Goal: Use online tool/utility: Utilize a website feature to perform a specific function

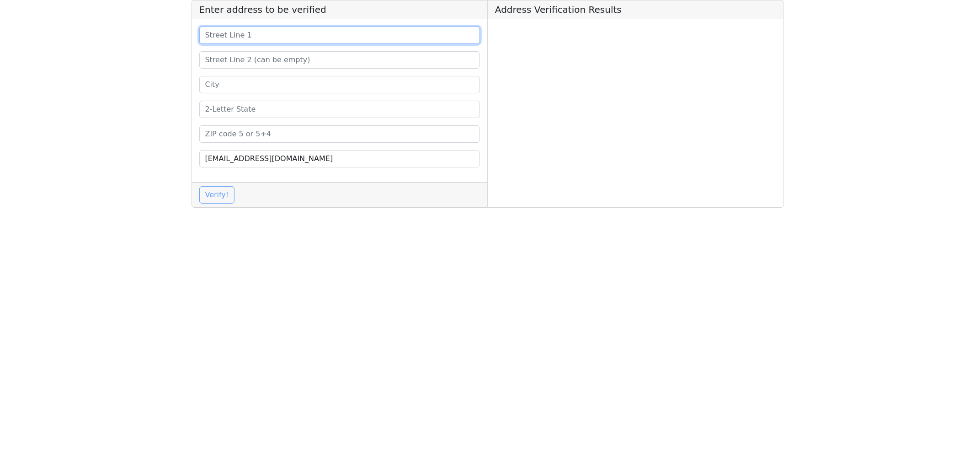
click at [225, 36] on input at bounding box center [339, 35] width 281 height 17
paste input "[STREET_ADDRESS]"
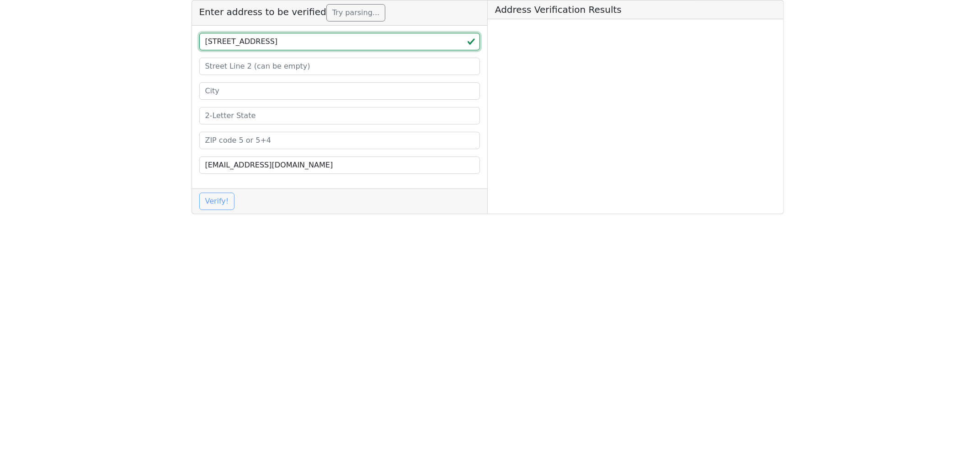
click at [357, 41] on input "[STREET_ADDRESS]" at bounding box center [339, 41] width 281 height 17
type input "[STREET_ADDRESS]"
click at [235, 139] on input at bounding box center [339, 140] width 281 height 17
paste input "33312"
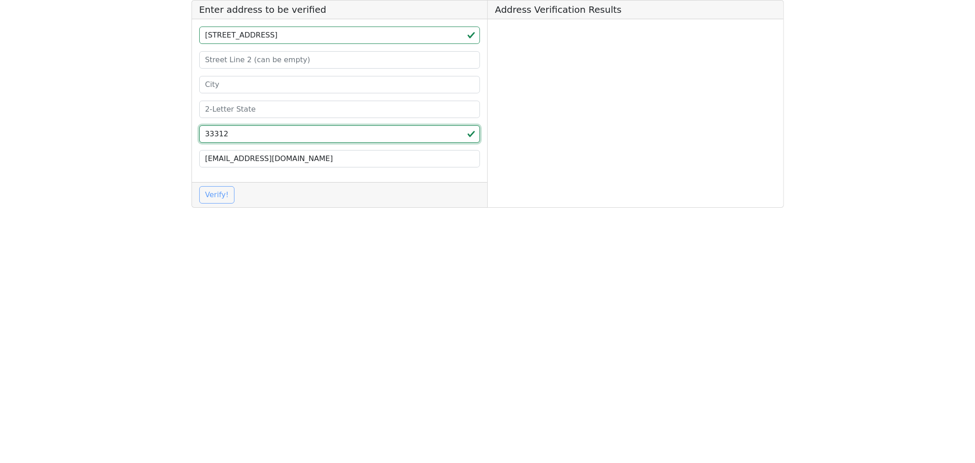
type input "33312"
click at [235, 112] on input at bounding box center [339, 109] width 281 height 17
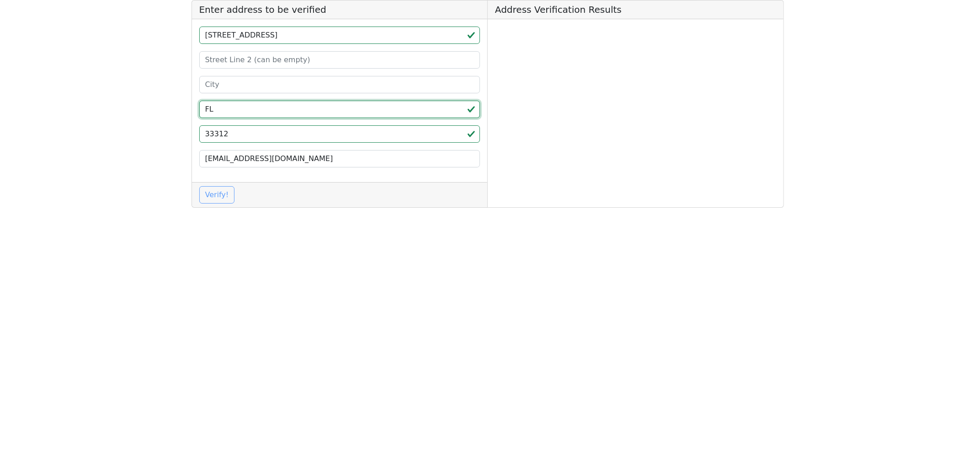
type input "FL"
drag, startPoint x: 350, startPoint y: 35, endPoint x: 339, endPoint y: 35, distance: 10.5
click at [339, 35] on input "[STREET_ADDRESS]" at bounding box center [339, 35] width 281 height 17
drag, startPoint x: 340, startPoint y: 38, endPoint x: 296, endPoint y: 35, distance: 44.4
click at [296, 35] on input "[STREET_ADDRESS]" at bounding box center [339, 35] width 281 height 17
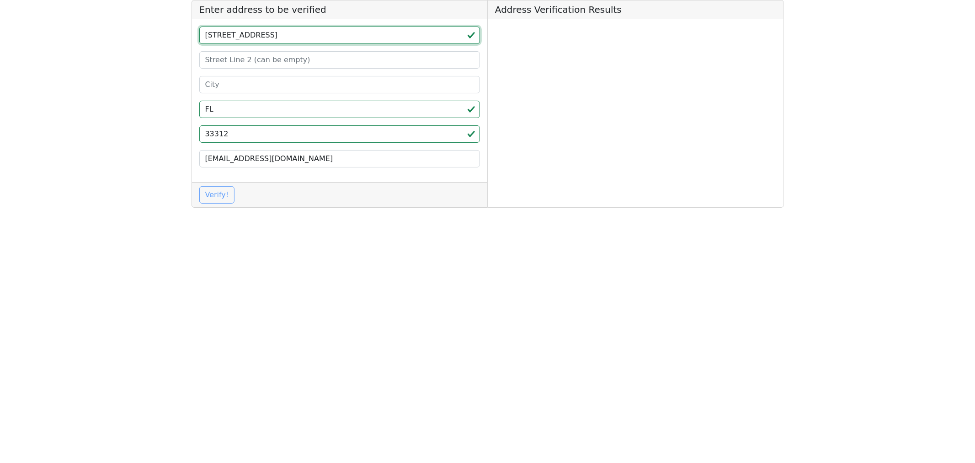
type input "[STREET_ADDRESS]"
click at [220, 89] on input at bounding box center [339, 84] width 281 height 17
paste input "[GEOGRAPHIC_DATA]"
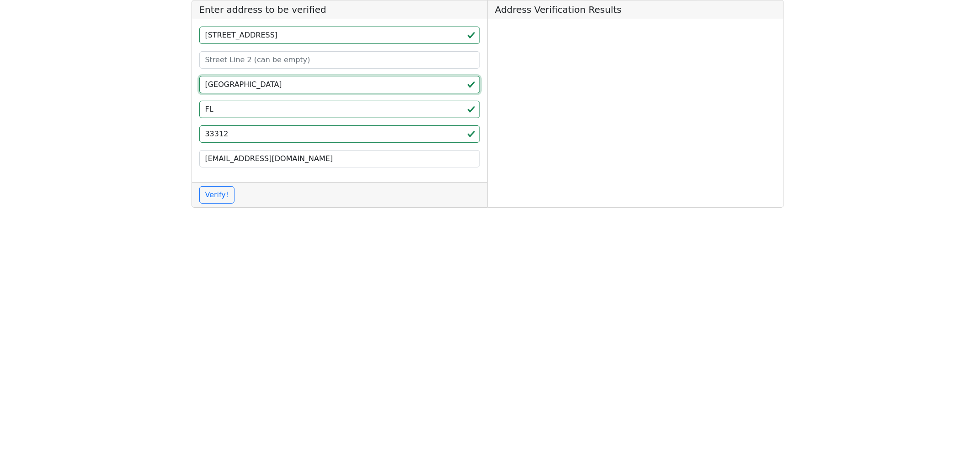
type input "[GEOGRAPHIC_DATA]"
click at [289, 34] on input "[STREET_ADDRESS]" at bounding box center [339, 35] width 281 height 17
click at [298, 36] on input "[STREET_ADDRESS]" at bounding box center [339, 35] width 281 height 17
drag, startPoint x: 295, startPoint y: 35, endPoint x: 277, endPoint y: 33, distance: 17.9
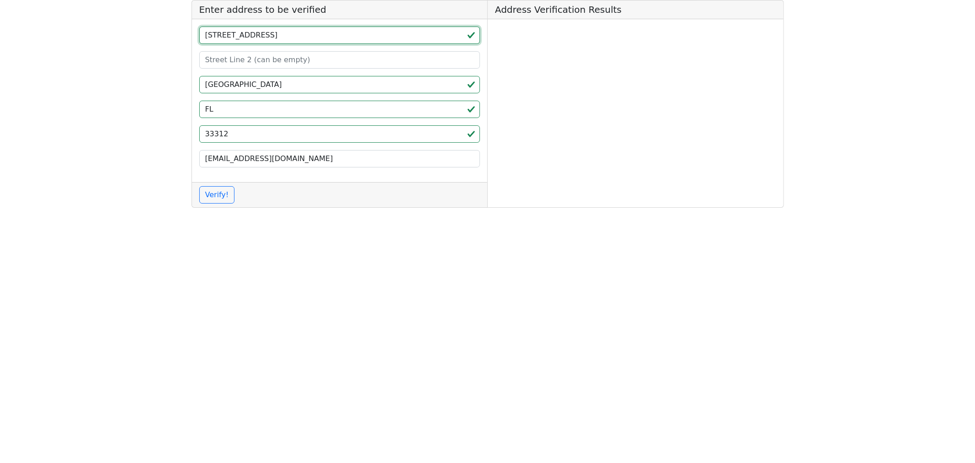
click at [277, 33] on input "[STREET_ADDRESS]" at bounding box center [339, 35] width 281 height 17
type input "[STREET_ADDRESS]"
click at [245, 60] on input at bounding box center [339, 59] width 281 height 17
paste input "#223"
type input "#223"
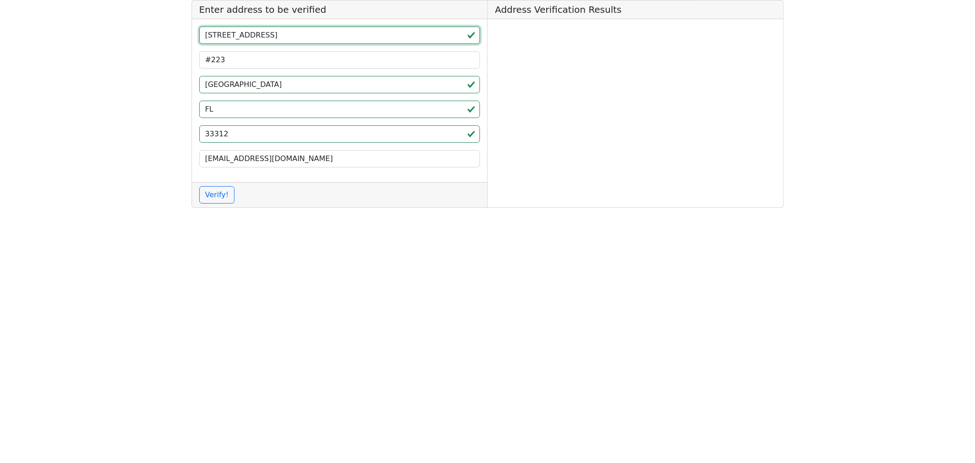
click at [302, 38] on input "[STREET_ADDRESS]" at bounding box center [339, 35] width 281 height 17
type input "[STREET_ADDRESS]"
click at [250, 60] on input "#223" at bounding box center [339, 59] width 281 height 17
type input "#223"
click at [216, 197] on button "Verify!" at bounding box center [217, 194] width 36 height 17
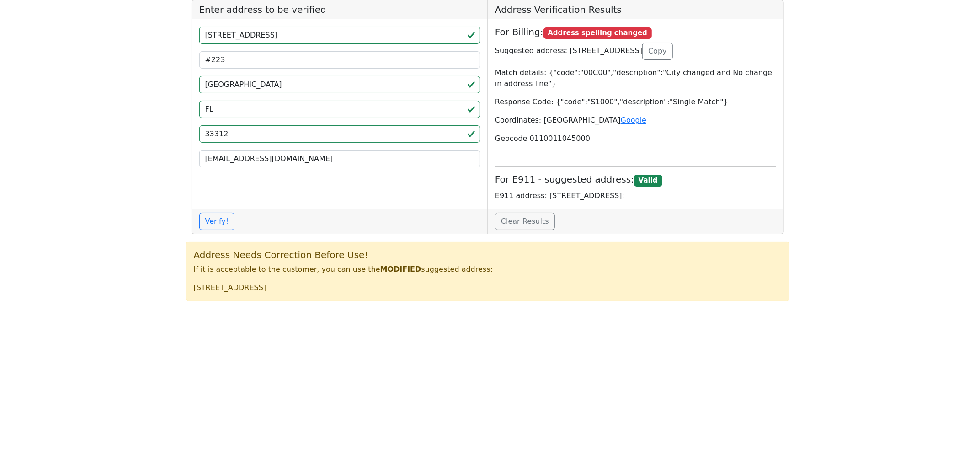
drag, startPoint x: 279, startPoint y: 345, endPoint x: 300, endPoint y: 345, distance: 21.5
click at [300, 308] on html "Enter address to be verified [STREET_ADDRESS] [EMAIL_ADDRESS][DOMAIN_NAME] Veri…" at bounding box center [487, 154] width 975 height 308
click at [368, 308] on html "Enter address to be verified [STREET_ADDRESS] [EMAIL_ADDRESS][DOMAIN_NAME] Veri…" at bounding box center [487, 154] width 975 height 308
click at [577, 308] on html "Enter address to be verified [STREET_ADDRESS] [EMAIL_ADDRESS][DOMAIN_NAME] Veri…" at bounding box center [487, 154] width 975 height 308
click at [375, 308] on html "Enter address to be verified [STREET_ADDRESS] [EMAIL_ADDRESS][DOMAIN_NAME] Veri…" at bounding box center [487, 154] width 975 height 308
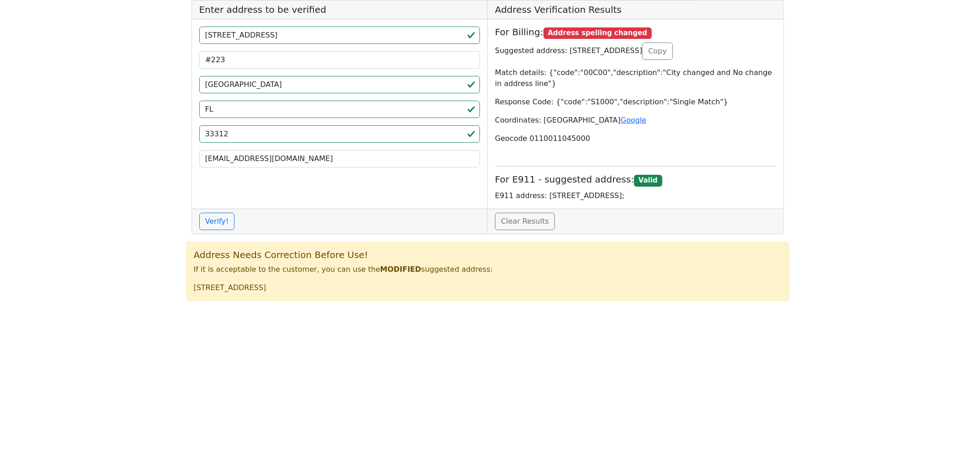
drag, startPoint x: 421, startPoint y: 298, endPoint x: 193, endPoint y: 303, distance: 227.7
click at [193, 301] on div "Address Needs Correction Before Use! If it is acceptable to the customer, you c…" at bounding box center [487, 270] width 603 height 59
copy p "[STREET_ADDRESS]"
click at [325, 308] on html "Enter address to be verified [STREET_ADDRESS] [EMAIL_ADDRESS][DOMAIN_NAME] Veri…" at bounding box center [487, 154] width 975 height 308
